Goal: Find specific page/section: Find specific page/section

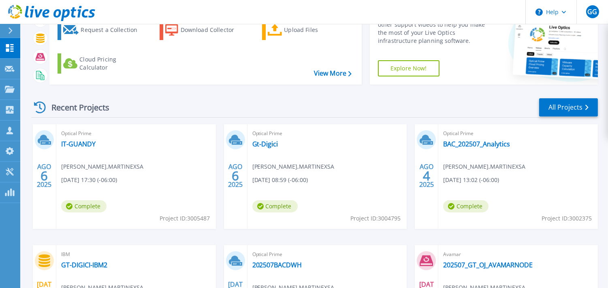
scroll to position [52, 0]
click at [465, 145] on link "BAC_202507_Analytics" at bounding box center [476, 144] width 67 height 8
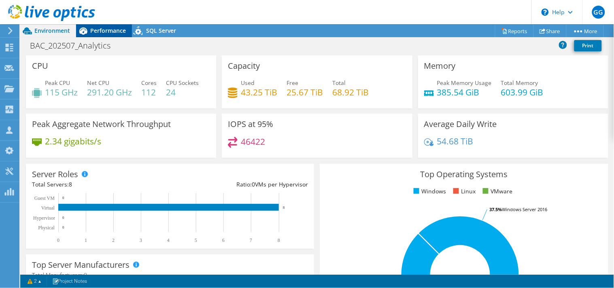
click at [112, 31] on span "Performance" at bounding box center [108, 31] width 36 height 8
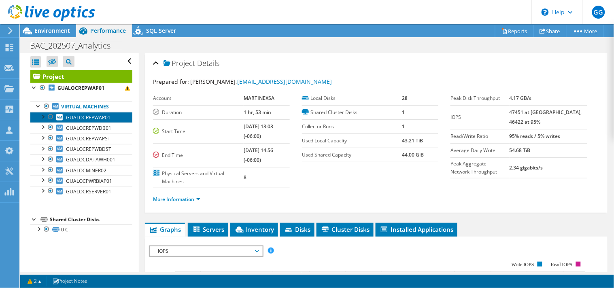
click at [107, 117] on span "GUALOCREPWAP01" at bounding box center [88, 117] width 45 height 7
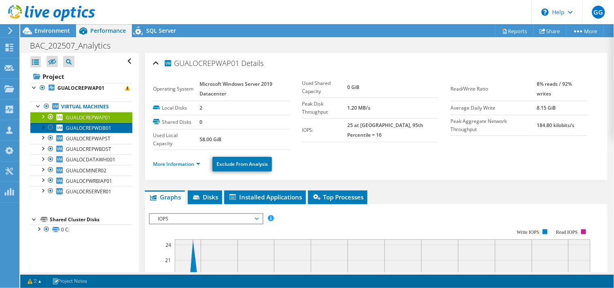
click at [93, 130] on span "GUALOCREPWDB01" at bounding box center [88, 128] width 45 height 7
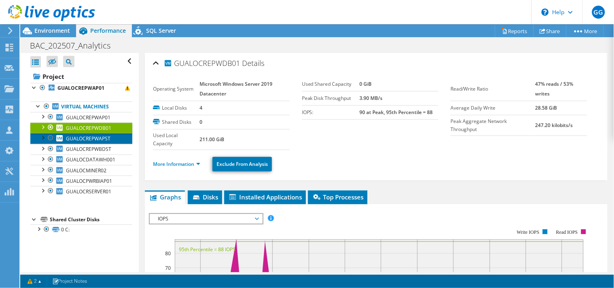
click at [94, 140] on span "GUALOCREPWAPST" at bounding box center [88, 138] width 45 height 7
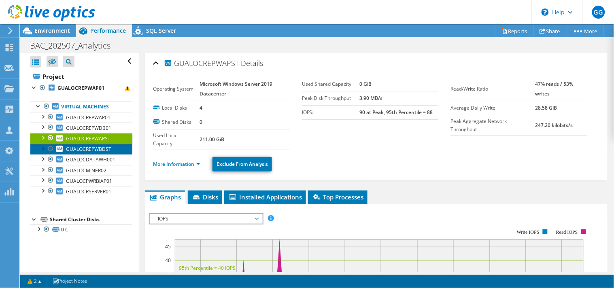
click at [94, 148] on span "GUALOCREPWBDST" at bounding box center [88, 149] width 45 height 7
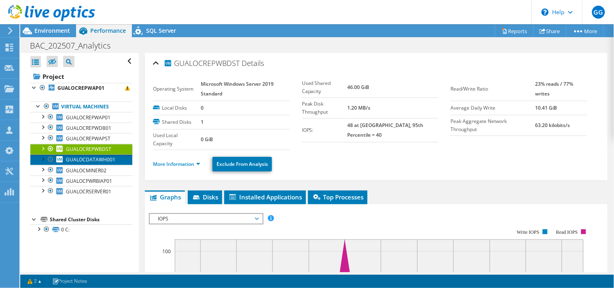
click at [96, 158] on span "GUALOCDATAWH001" at bounding box center [90, 159] width 49 height 7
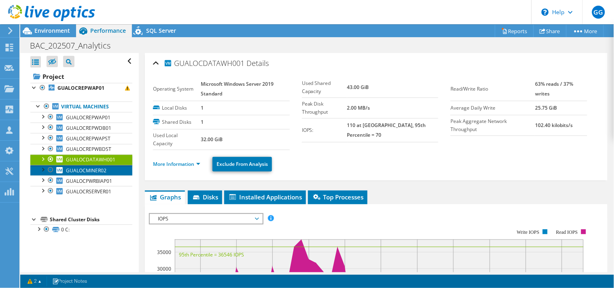
click at [96, 166] on link "GUALOCMINER02" at bounding box center [81, 170] width 102 height 11
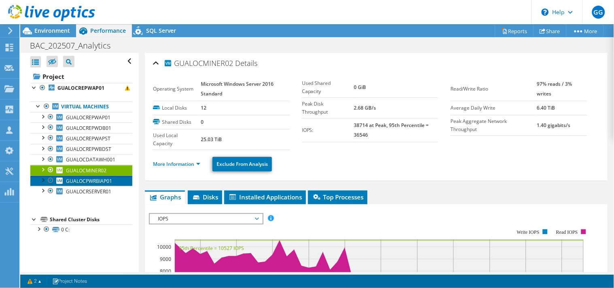
click at [99, 180] on span "GUALOCPWRBIAP01" at bounding box center [89, 181] width 46 height 7
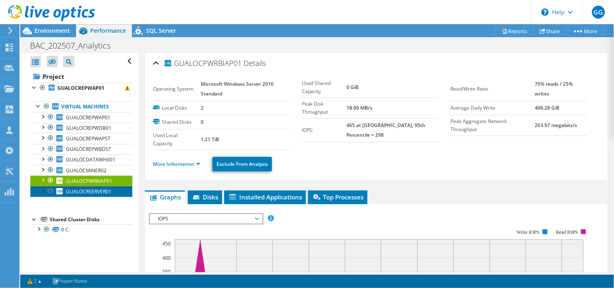
click at [99, 189] on span "GUALOCRSERVER01" at bounding box center [88, 191] width 45 height 7
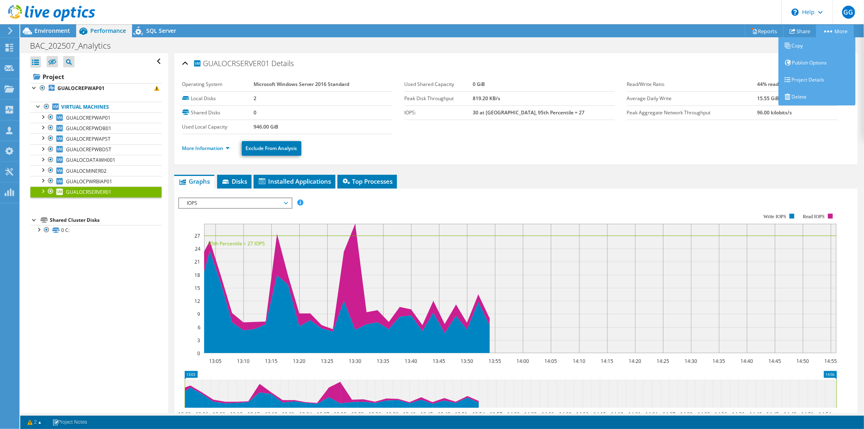
click at [614, 27] on link "More" at bounding box center [835, 31] width 38 height 13
click at [614, 82] on link "Project Details" at bounding box center [816, 79] width 77 height 17
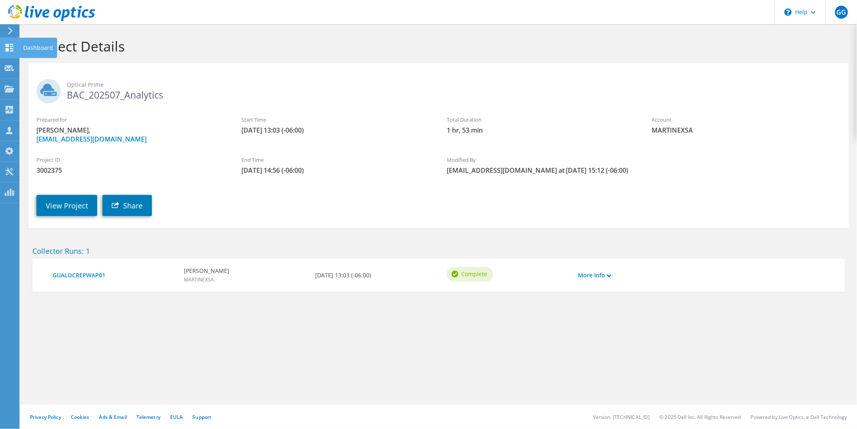
click at [9, 47] on icon at bounding box center [9, 48] width 10 height 8
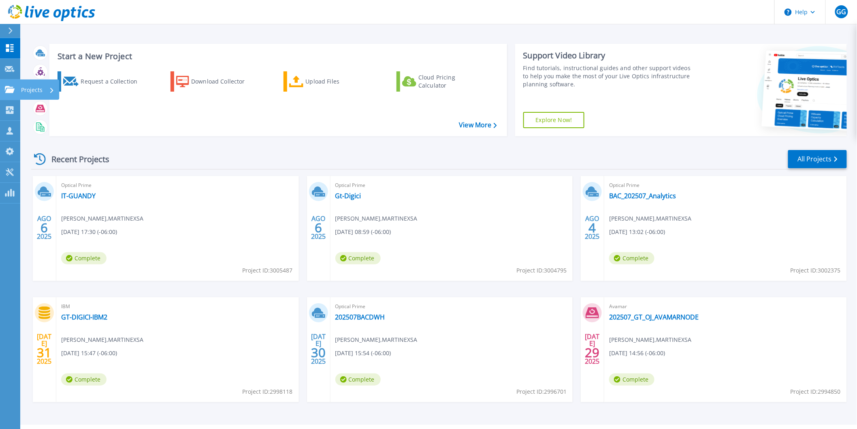
click at [32, 86] on p "Projects" at bounding box center [31, 89] width 21 height 21
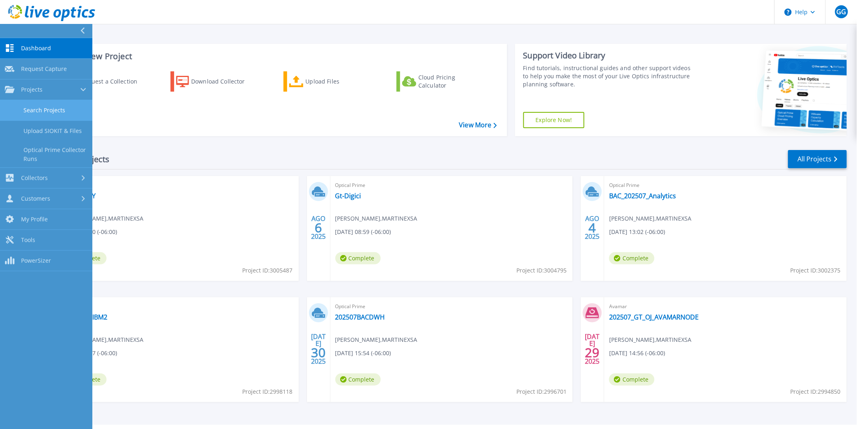
click at [57, 108] on link "Search Projects" at bounding box center [46, 110] width 92 height 21
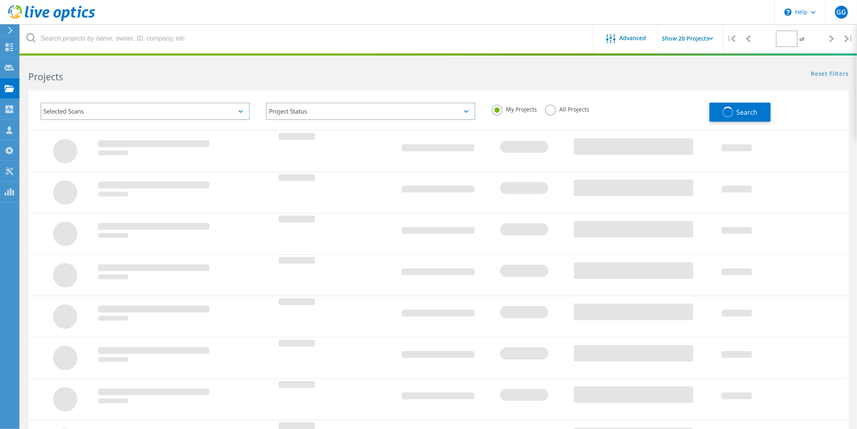
type input "1"
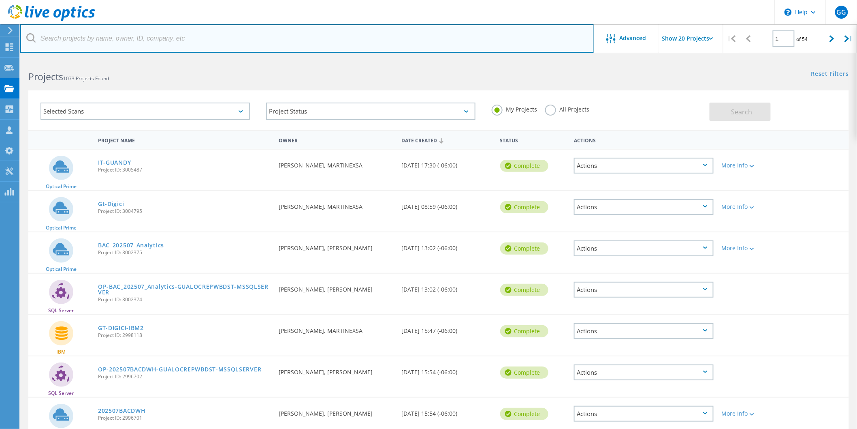
click at [87, 43] on input "text" at bounding box center [307, 38] width 574 height 28
paste input "2996701"
type input "2996701"
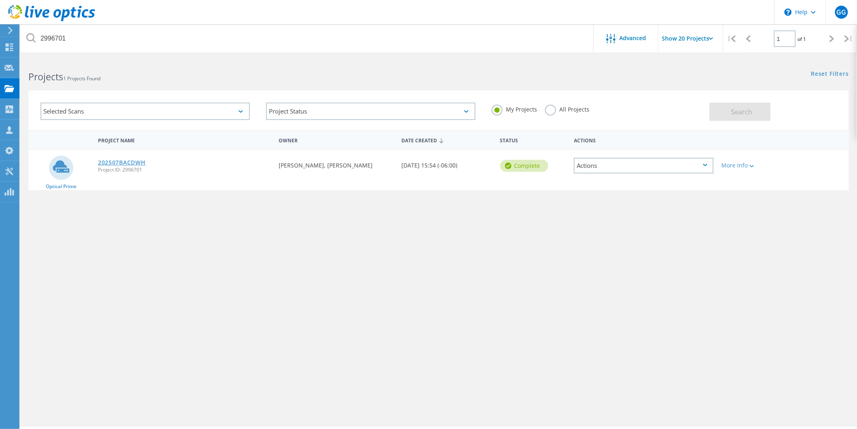
click at [119, 164] on link "202507BACDWH" at bounding box center [121, 163] width 47 height 6
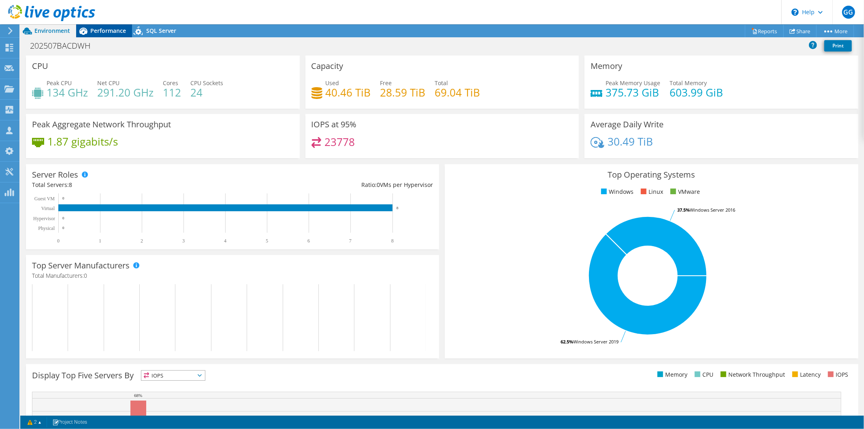
click at [113, 27] on span "Performance" at bounding box center [108, 31] width 36 height 8
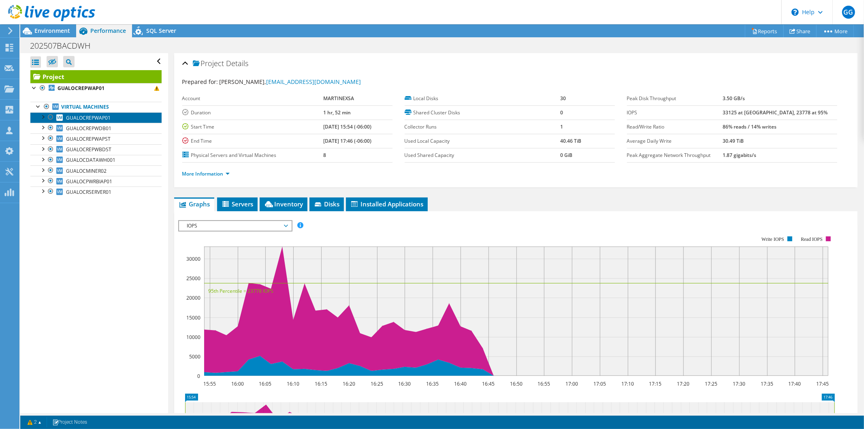
click at [99, 119] on span "GUALOCREPWAP01" at bounding box center [88, 117] width 45 height 7
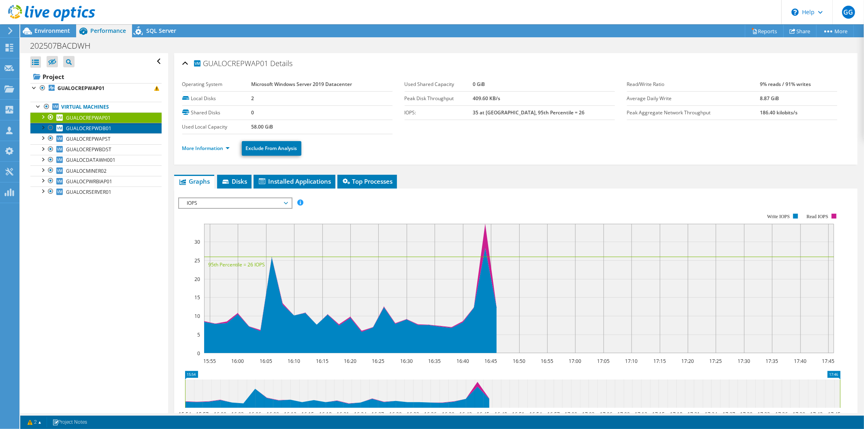
click at [106, 131] on span "GUALOCREPWDB01" at bounding box center [88, 128] width 45 height 7
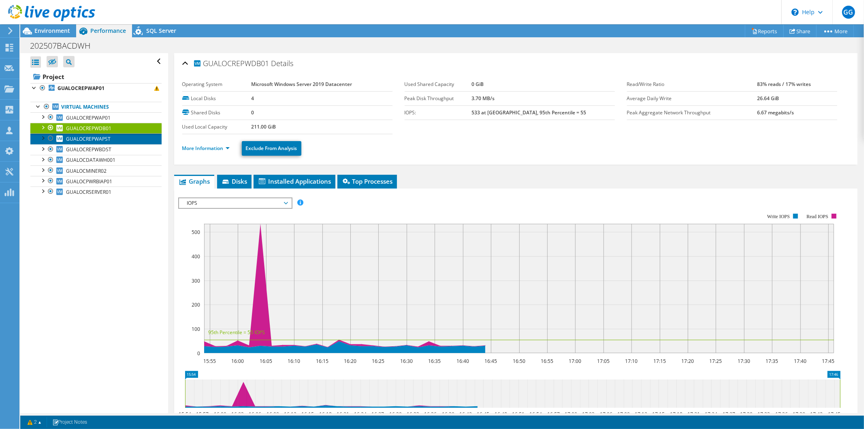
click at [106, 139] on span "GUALOCREPWAPST" at bounding box center [88, 138] width 45 height 7
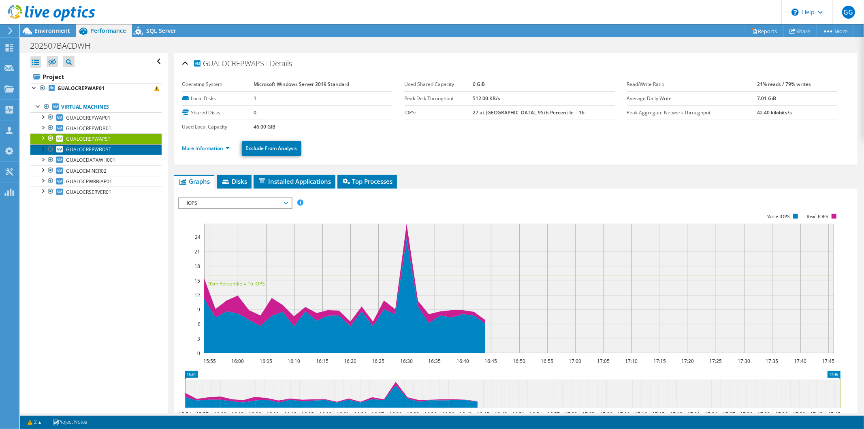
click at [104, 150] on span "GUALOCREPWBDST" at bounding box center [88, 149] width 45 height 7
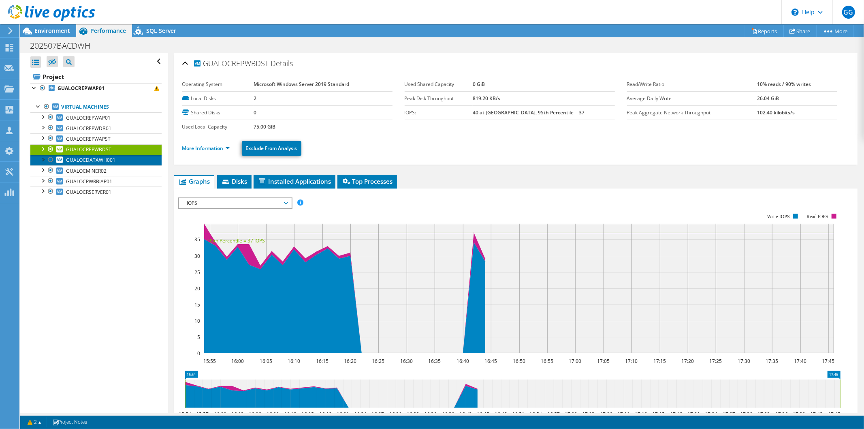
click at [103, 162] on span "GUALOCDATAWH001" at bounding box center [90, 159] width 49 height 7
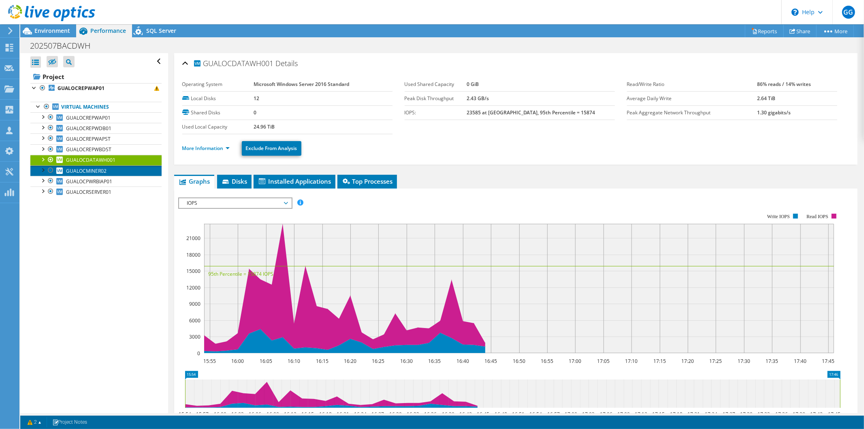
click at [100, 173] on span "GUALOCMINER02" at bounding box center [86, 170] width 41 height 7
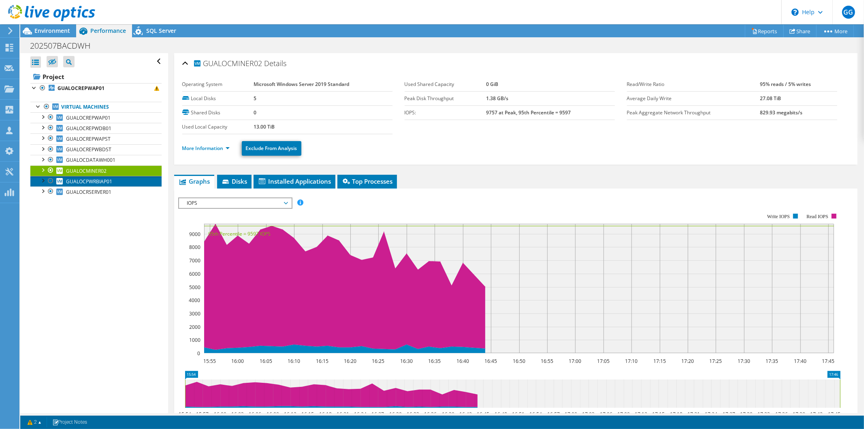
click at [100, 179] on span "GUALOCPWRBIAP01" at bounding box center [89, 181] width 46 height 7
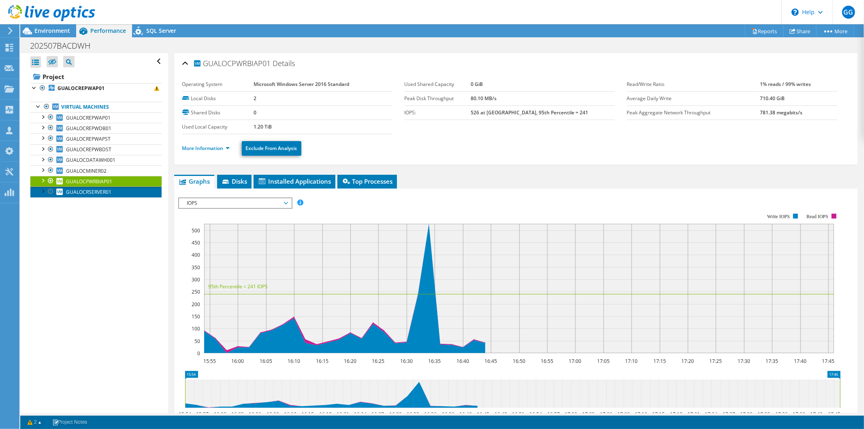
click at [98, 194] on span "GUALOCRSERVER01" at bounding box center [88, 191] width 45 height 7
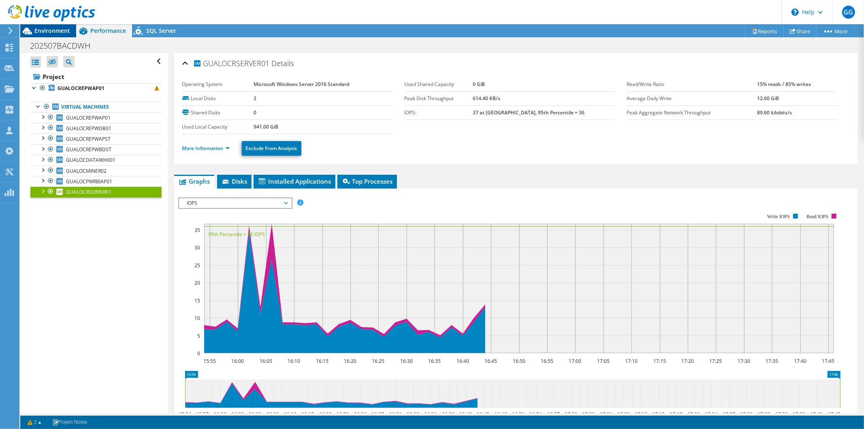
click at [52, 30] on span "Environment" at bounding box center [52, 31] width 36 height 8
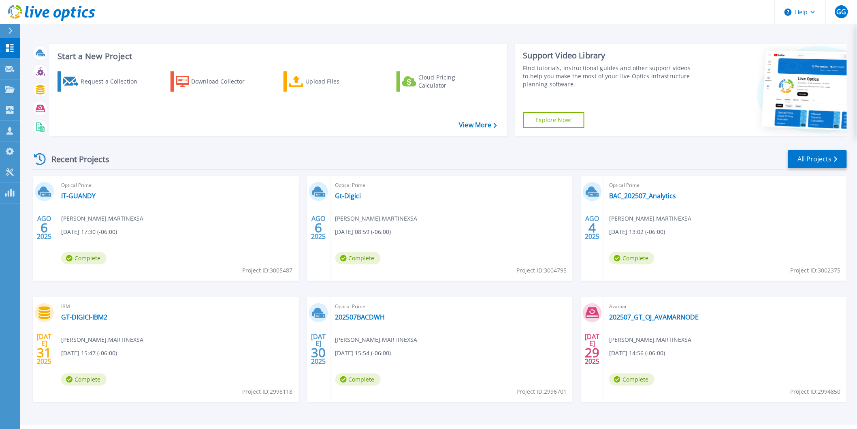
click at [293, 269] on span "Project ID: 3002375" at bounding box center [268, 270] width 50 height 9
copy span "3002375"
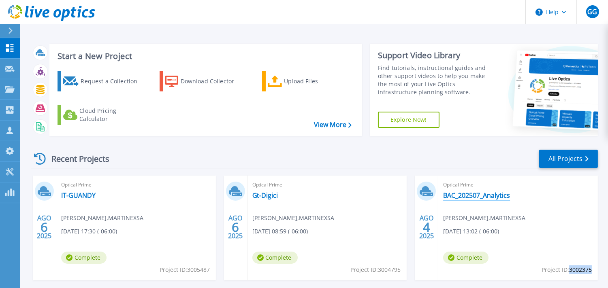
click at [452, 193] on link "BAC_202507_Analytics" at bounding box center [476, 196] width 67 height 8
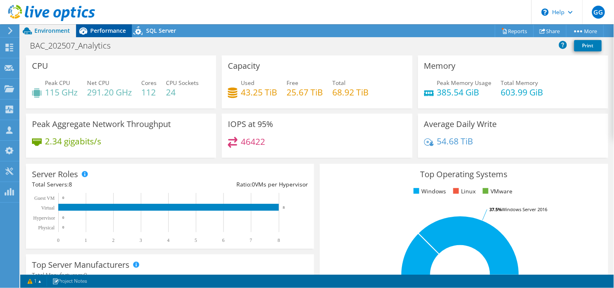
click at [104, 32] on span "Performance" at bounding box center [108, 31] width 36 height 8
